Goal: Task Accomplishment & Management: Manage account settings

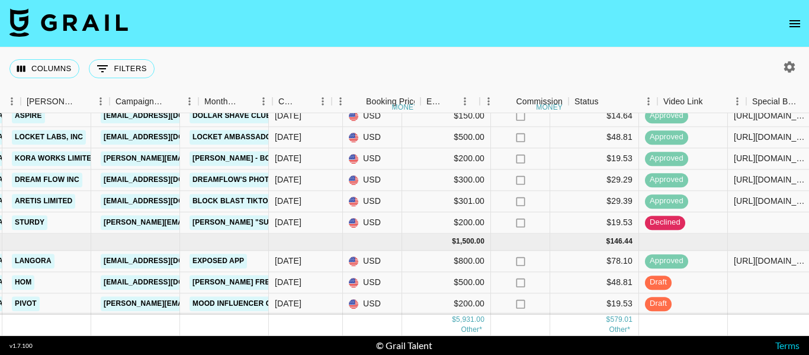
scroll to position [246, 468]
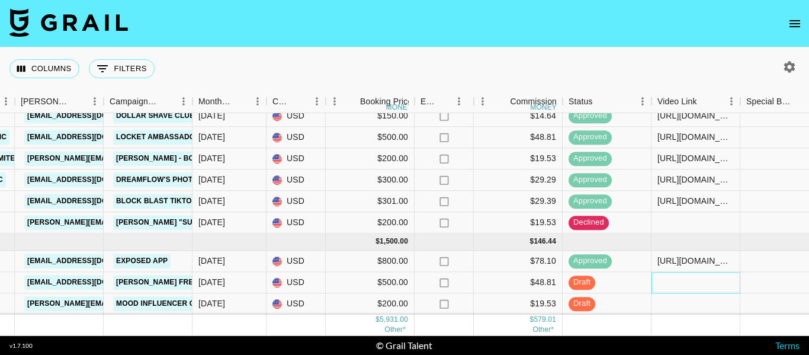
click at [700, 275] on div at bounding box center [695, 282] width 89 height 21
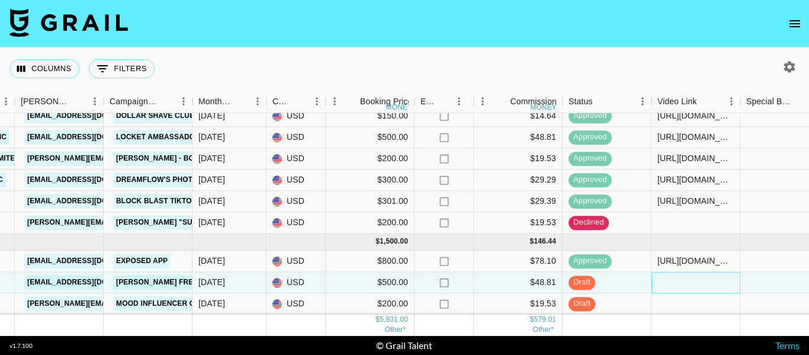
click at [700, 275] on div at bounding box center [695, 282] width 89 height 21
type input "https://www.tiktok.com/@jacob.cline.161/video/7546699647239195917"
click at [779, 272] on div at bounding box center [784, 282] width 89 height 21
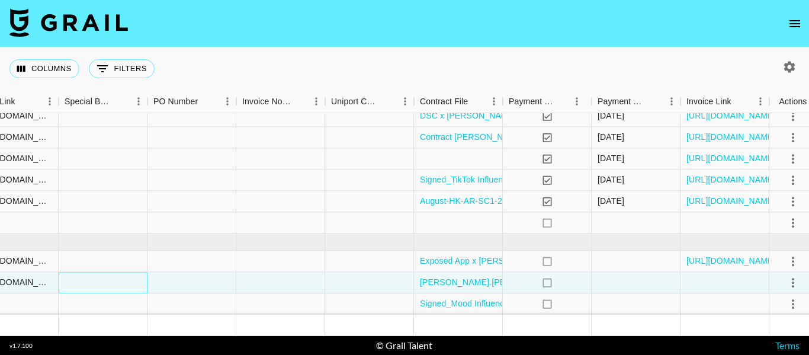
scroll to position [246, 1166]
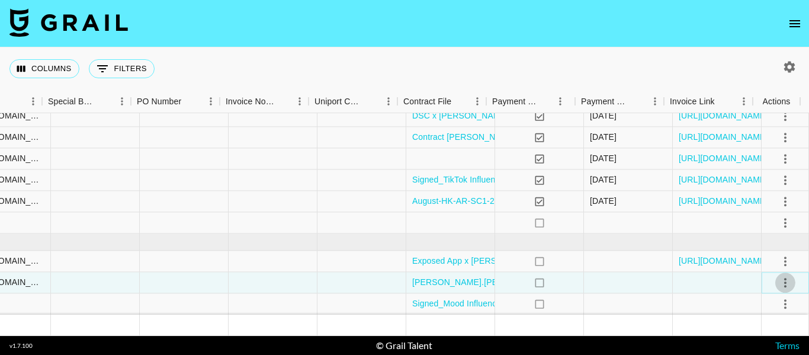
click at [778, 276] on icon "select merge strategy" at bounding box center [785, 282] width 14 height 14
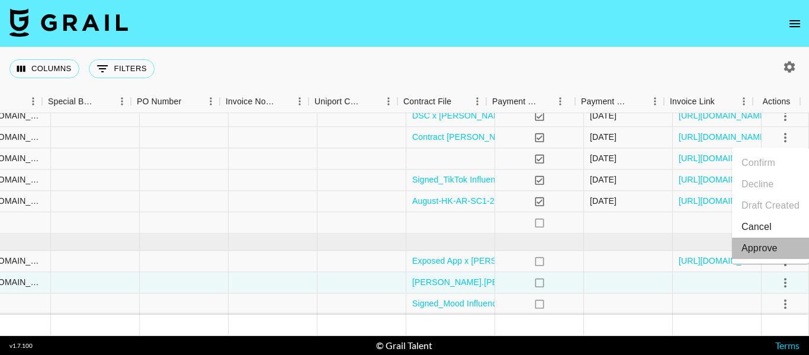
click at [774, 248] on div "Approve" at bounding box center [759, 248] width 36 height 14
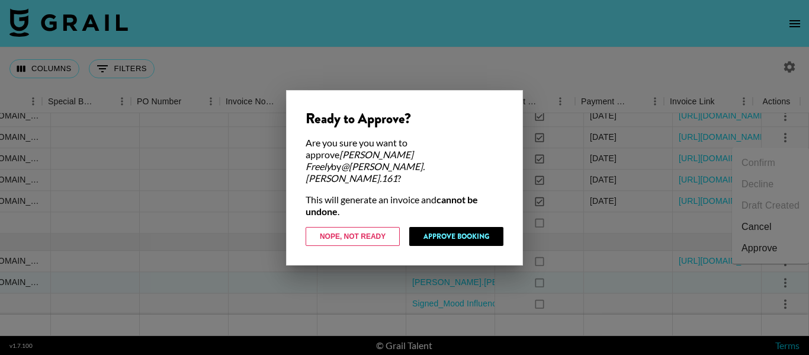
click at [233, 242] on div at bounding box center [404, 177] width 809 height 355
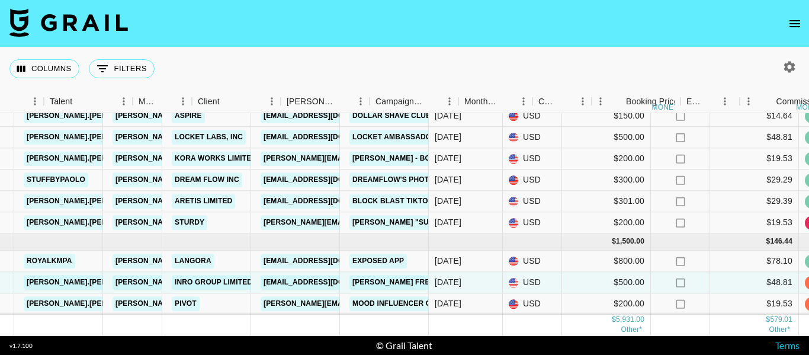
scroll to position [246, 202]
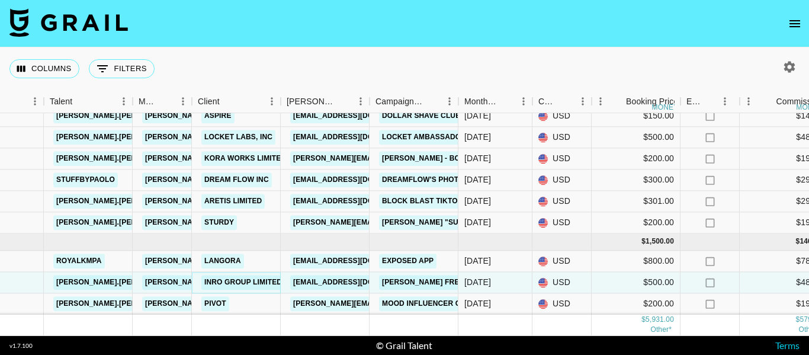
click at [224, 275] on link "INRO GROUP LIMITED" at bounding box center [242, 282] width 83 height 15
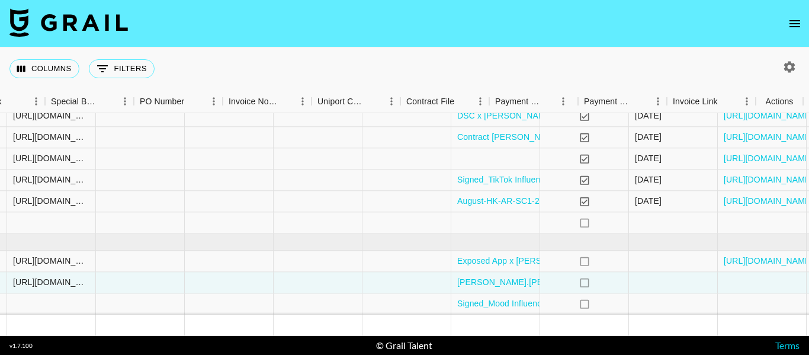
scroll to position [246, 1166]
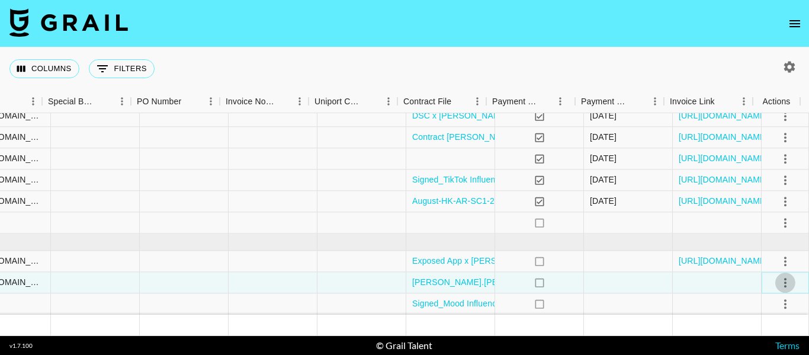
click at [784, 278] on icon "select merge strategy" at bounding box center [785, 282] width 2 height 9
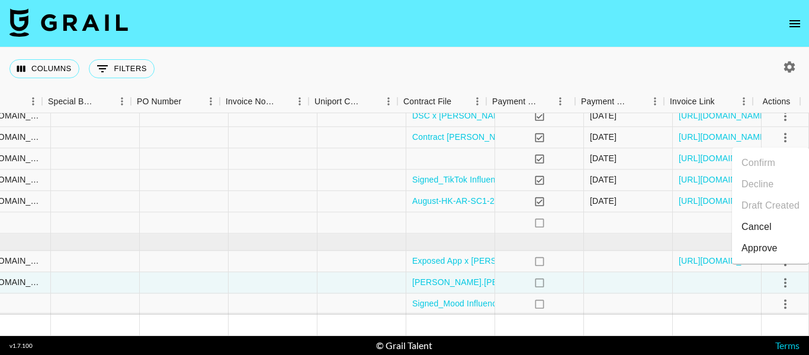
click at [754, 248] on div "Approve" at bounding box center [759, 248] width 36 height 14
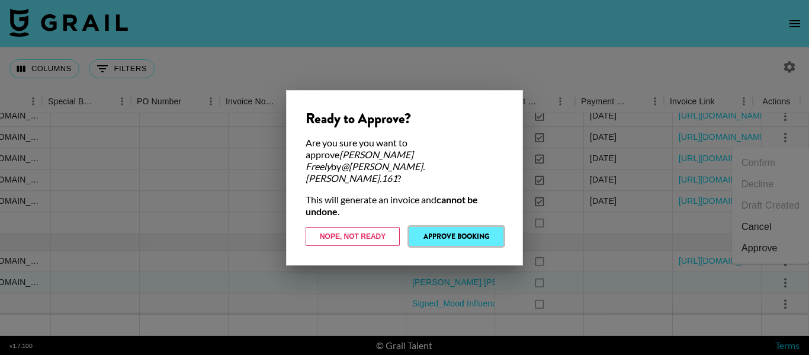
click at [488, 227] on button "Approve Booking" at bounding box center [456, 236] width 94 height 19
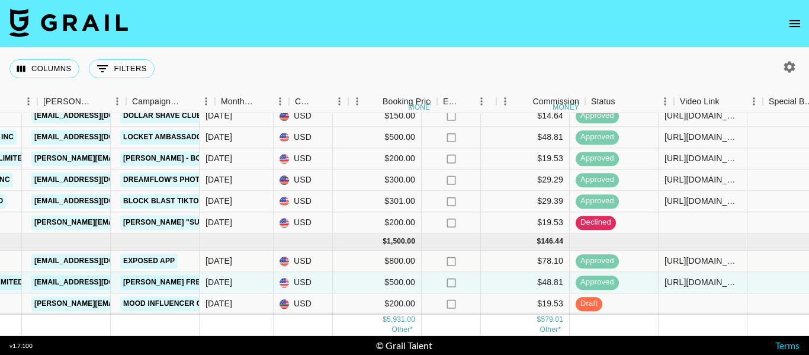
scroll to position [246, 423]
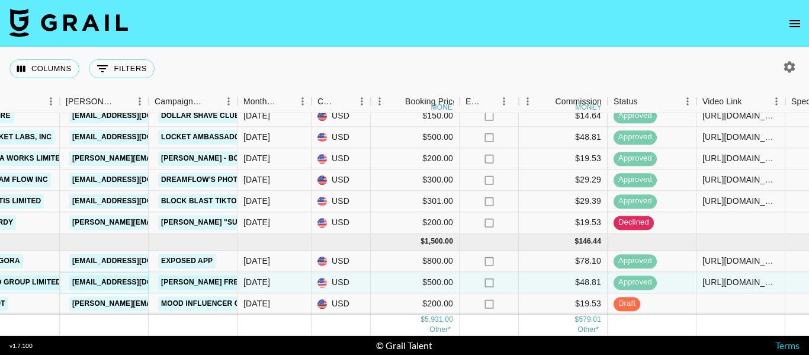
click at [114, 275] on link "jeanre@houseofmarketers.com" at bounding box center [135, 282] width 133 height 15
click at [48, 275] on link "INRO GROUP LIMITED" at bounding box center [21, 282] width 83 height 15
click at [32, 275] on link "INRO GROUP LIMITED" at bounding box center [21, 282] width 83 height 15
click at [212, 275] on link "AZAR - Yap Freely" at bounding box center [206, 282] width 96 height 15
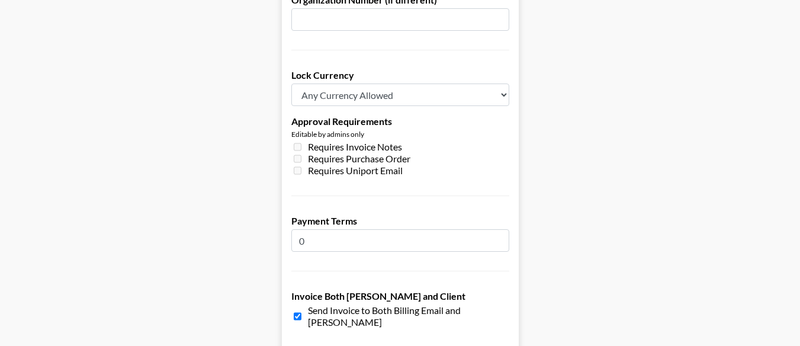
scroll to position [1006, 0]
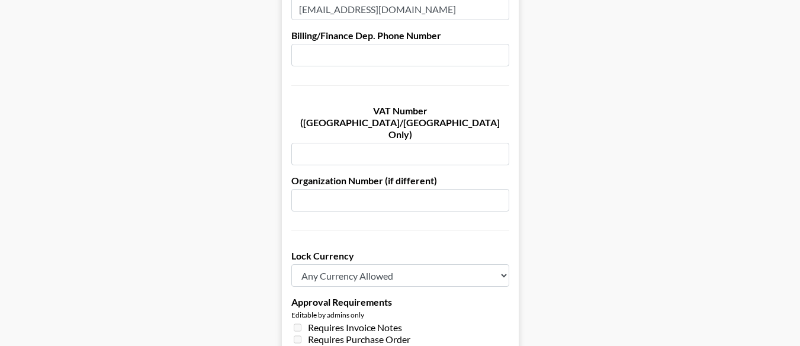
scroll to position [651, 0]
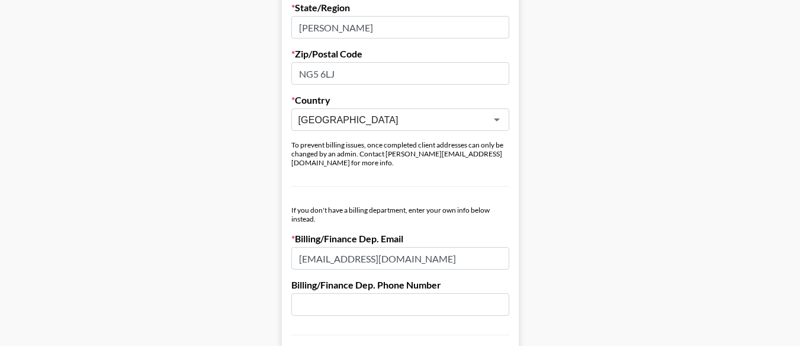
scroll to position [533, 0]
